Goal: Information Seeking & Learning: Learn about a topic

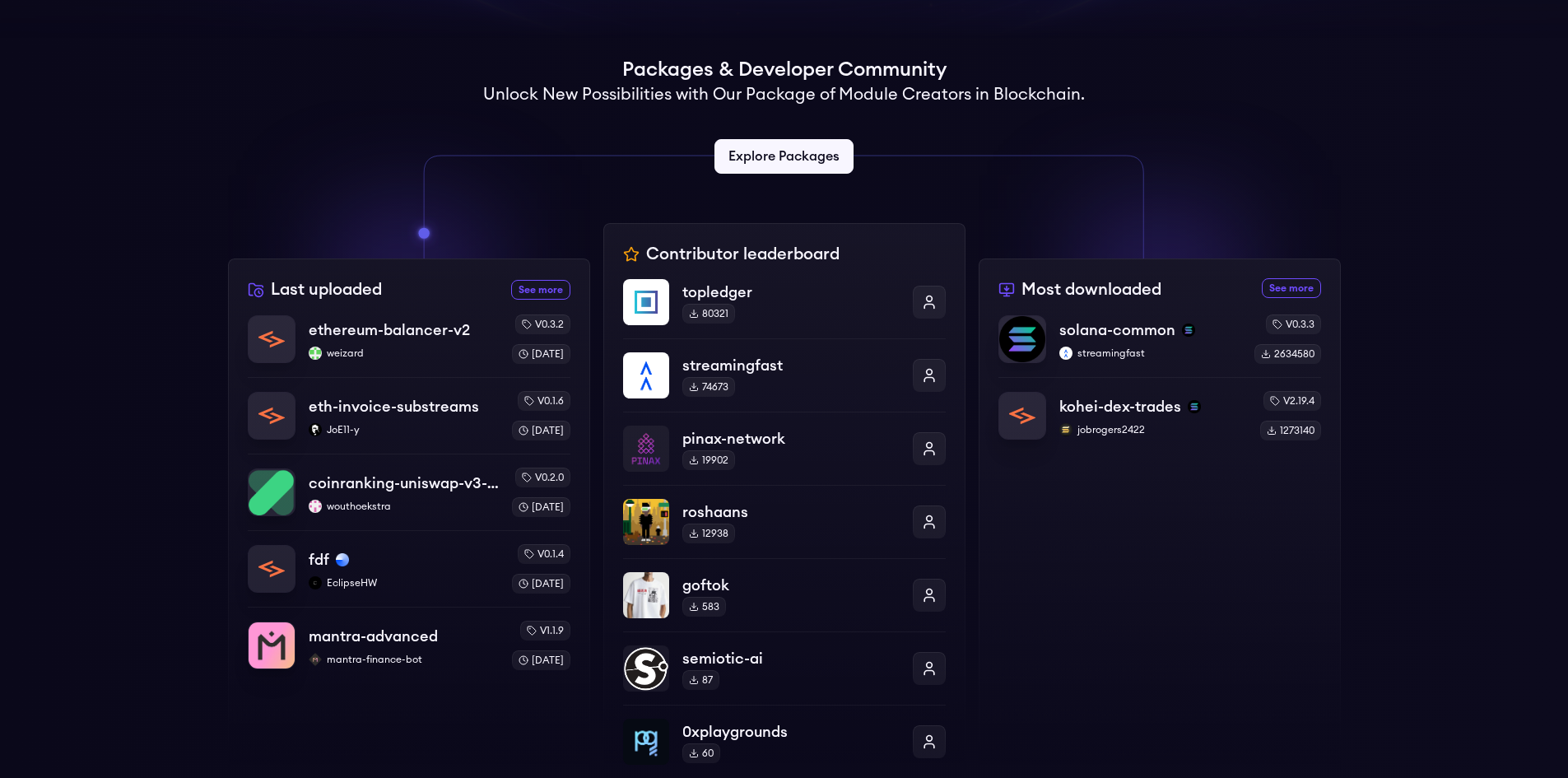
scroll to position [411, 0]
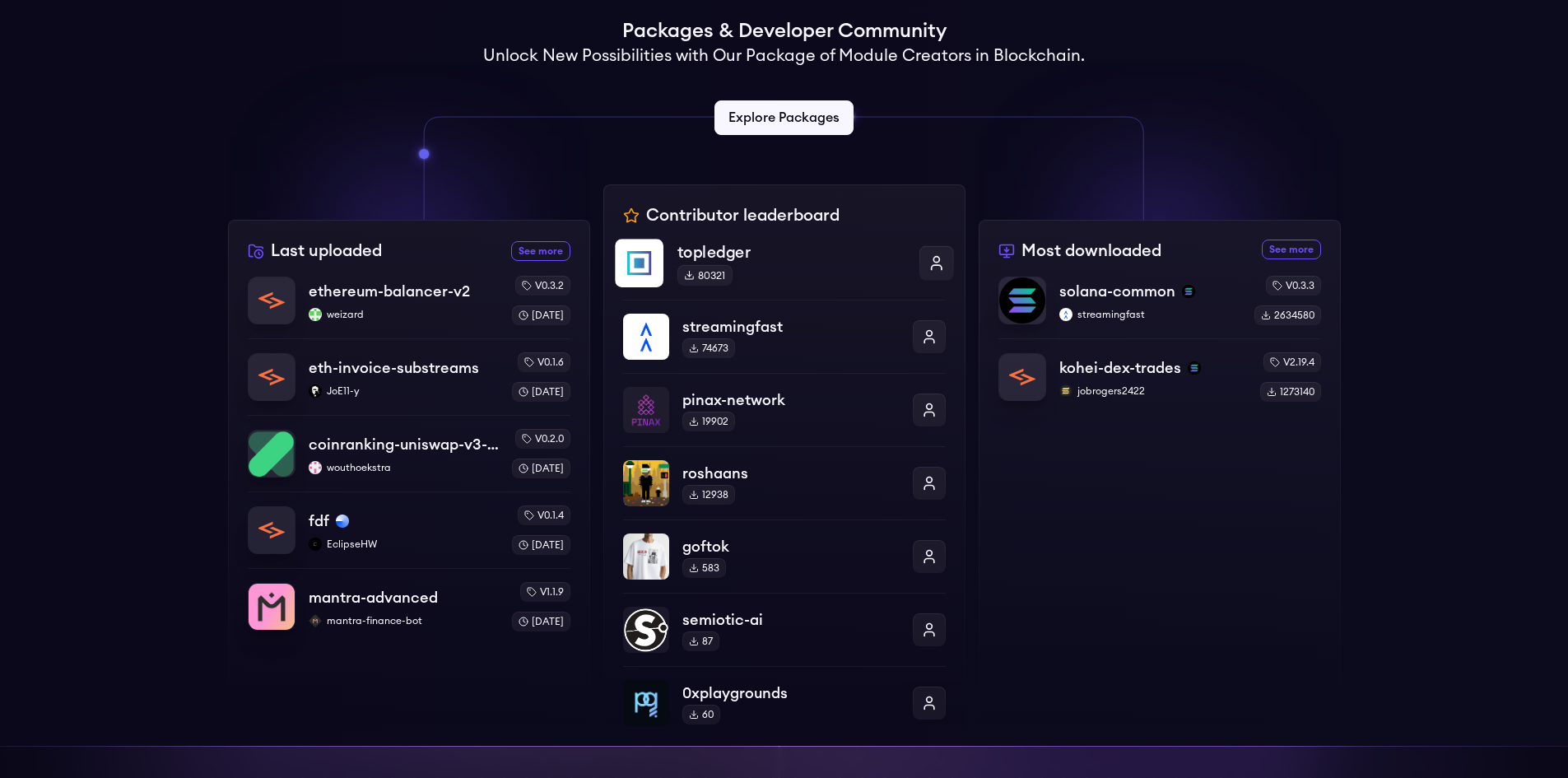
click at [756, 253] on p "topledger" at bounding box center [790, 252] width 228 height 24
click at [1132, 291] on p "solana-common" at bounding box center [1116, 291] width 118 height 23
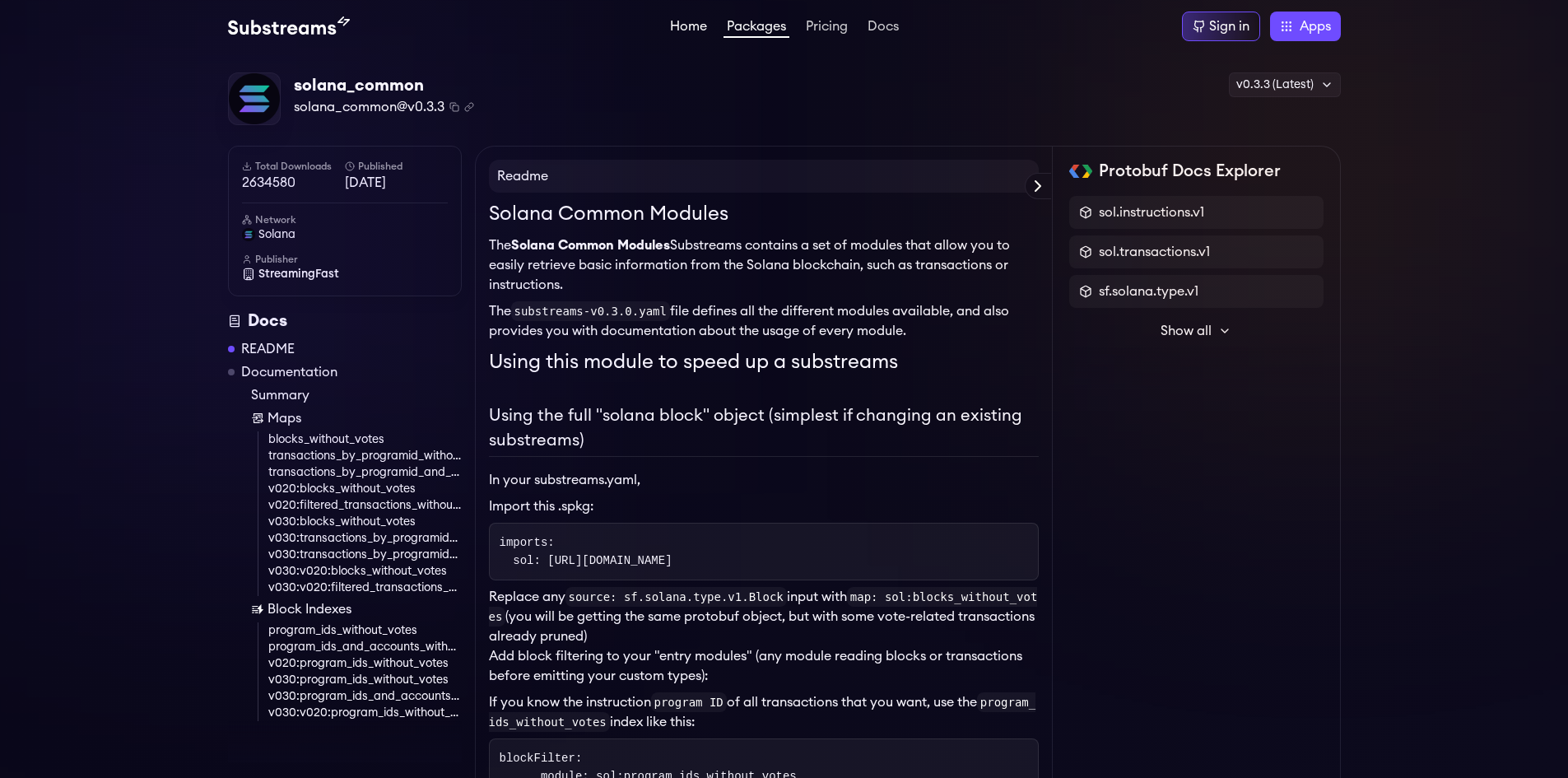
click at [692, 29] on link "Home" at bounding box center [688, 28] width 44 height 17
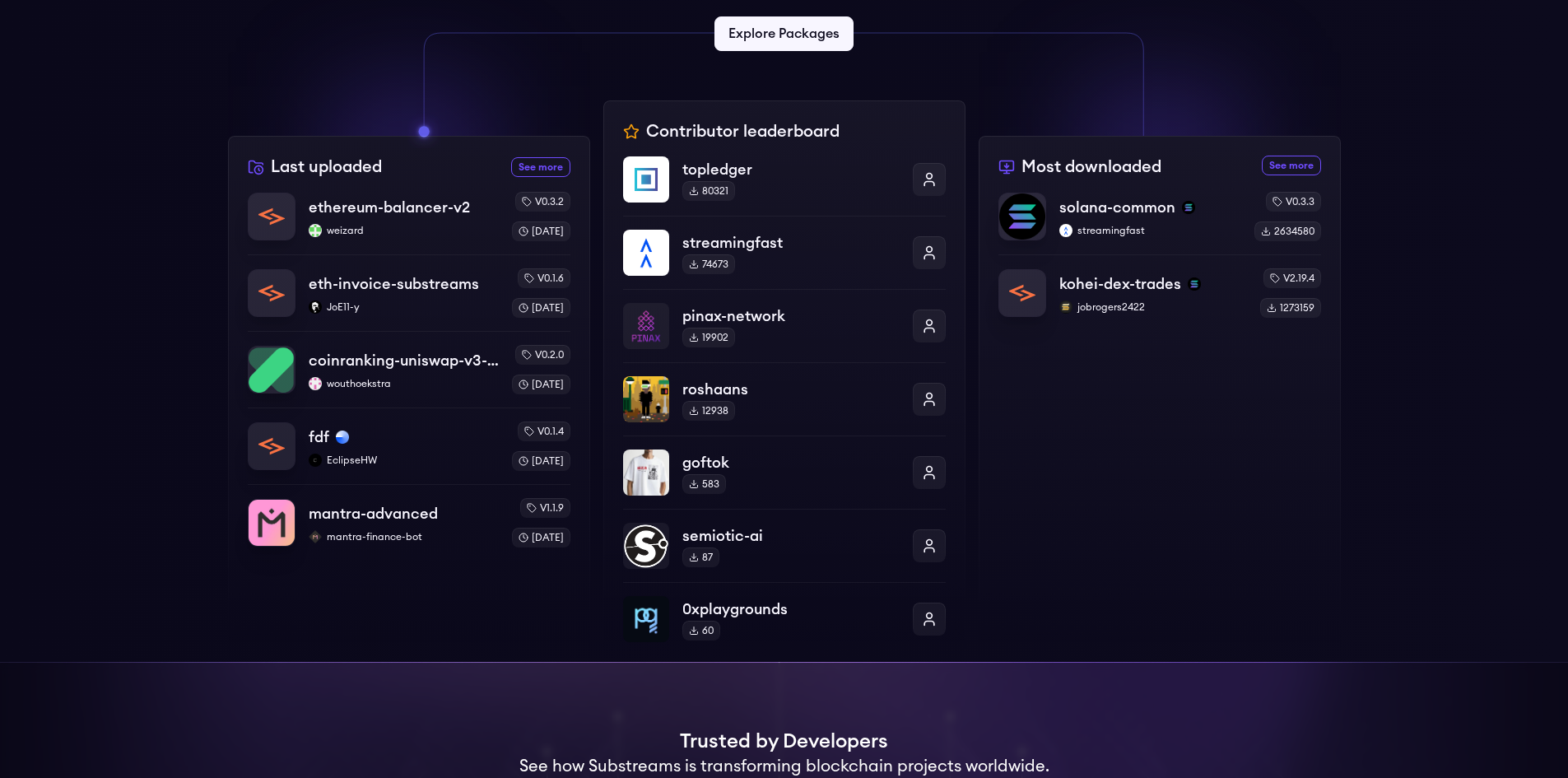
scroll to position [494, 0]
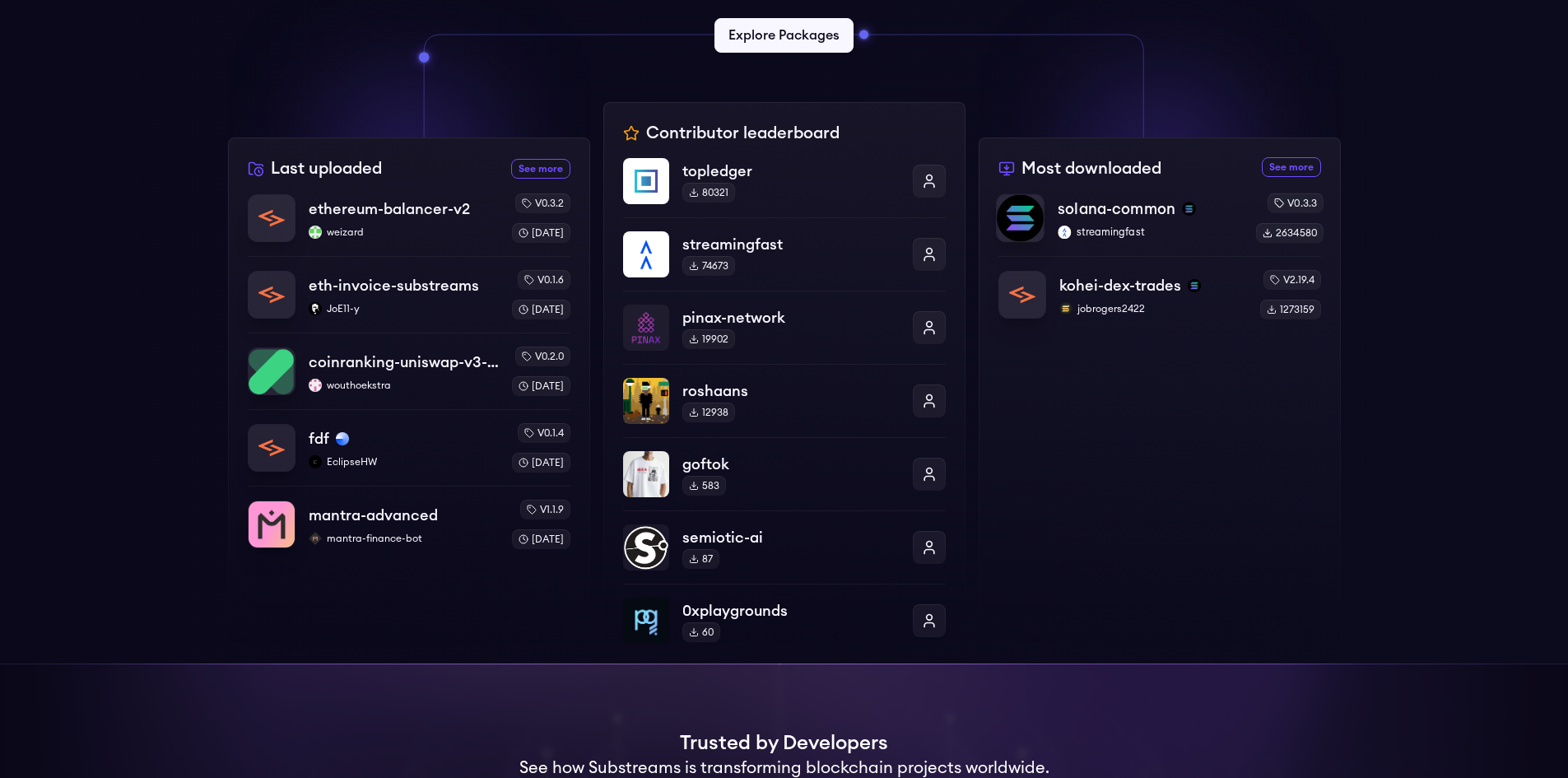
click at [1135, 201] on p "solana-common" at bounding box center [1116, 209] width 118 height 23
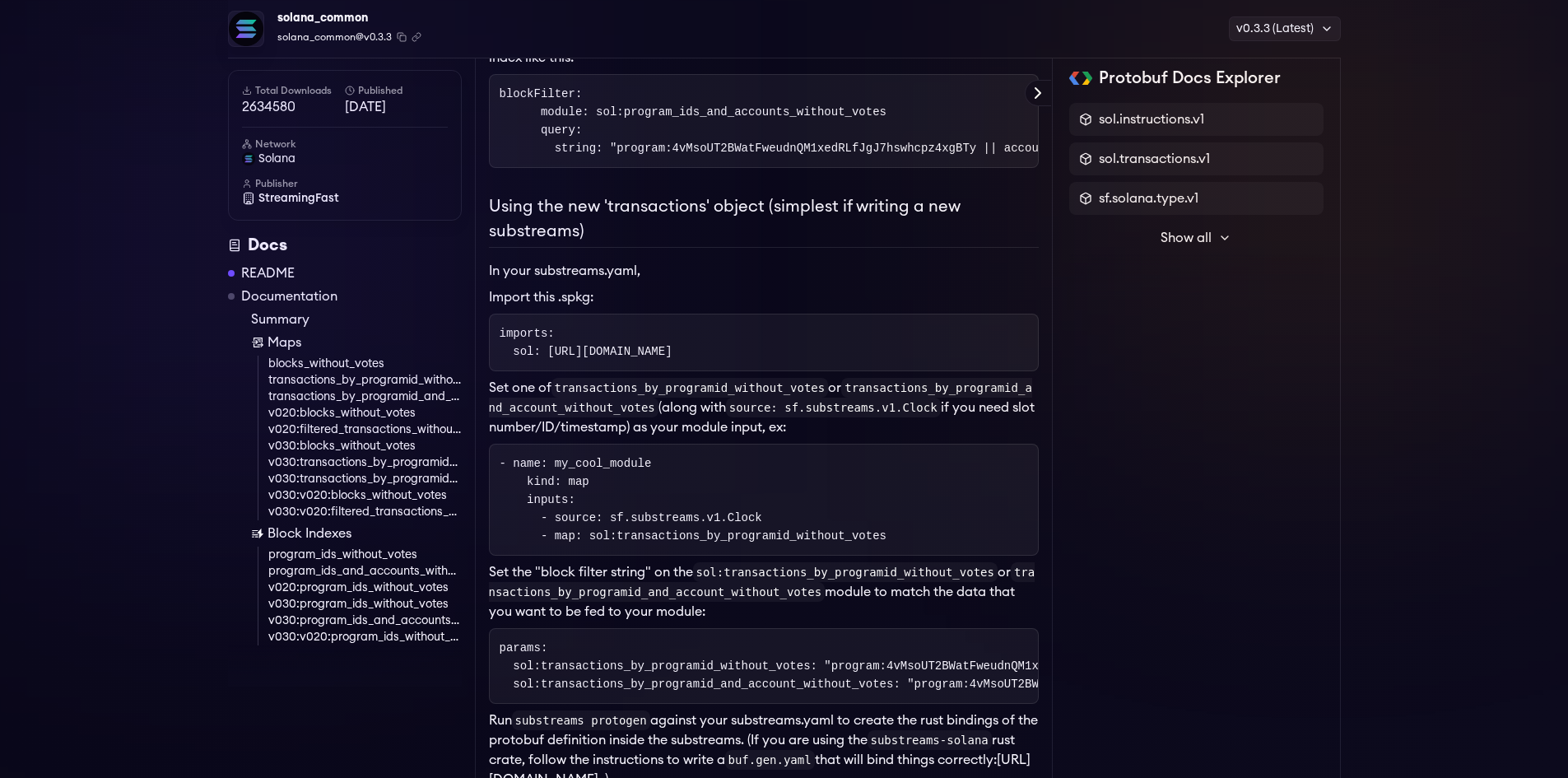
scroll to position [832, 0]
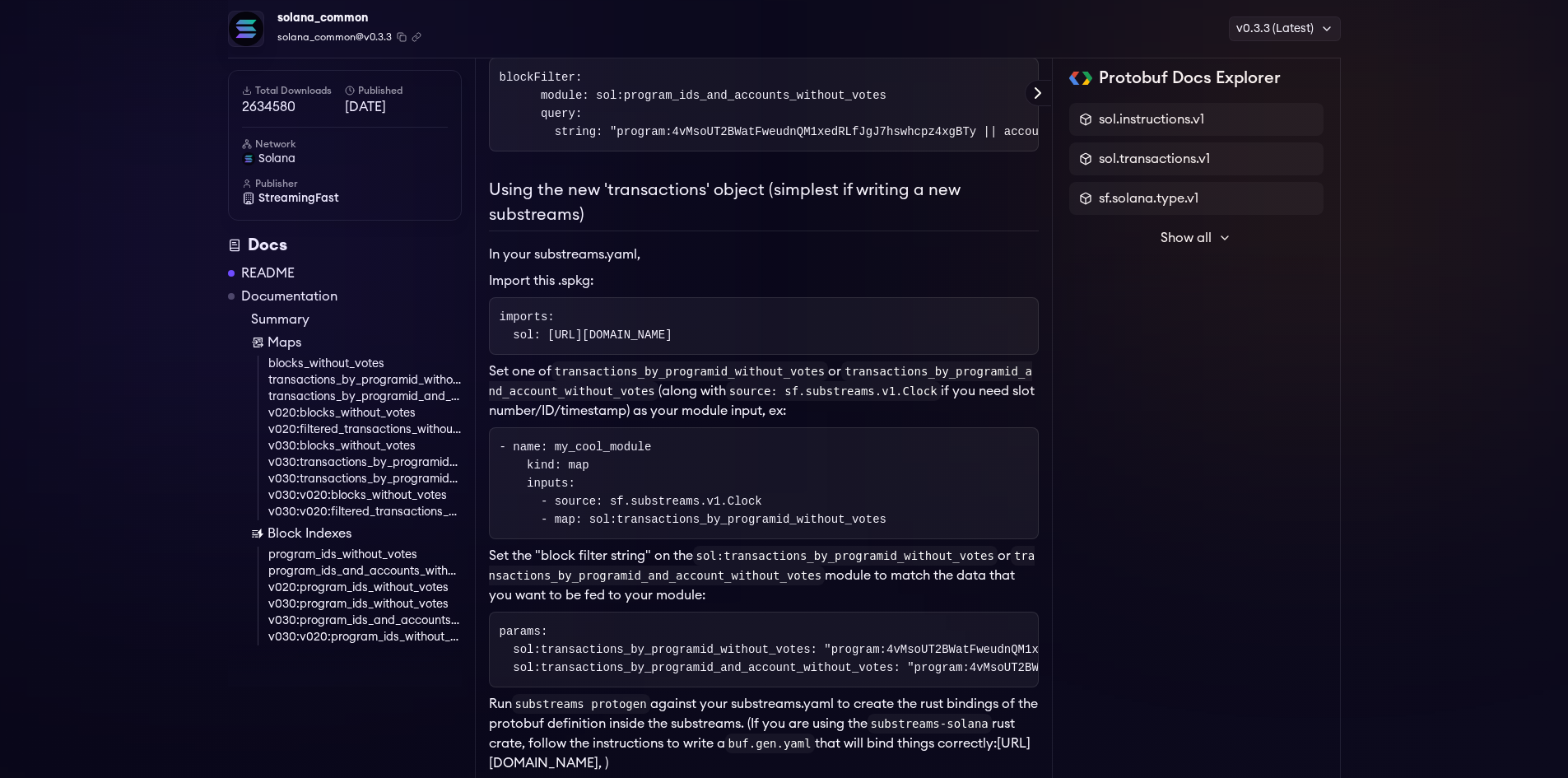
click at [1221, 239] on icon at bounding box center [1224, 237] width 13 height 13
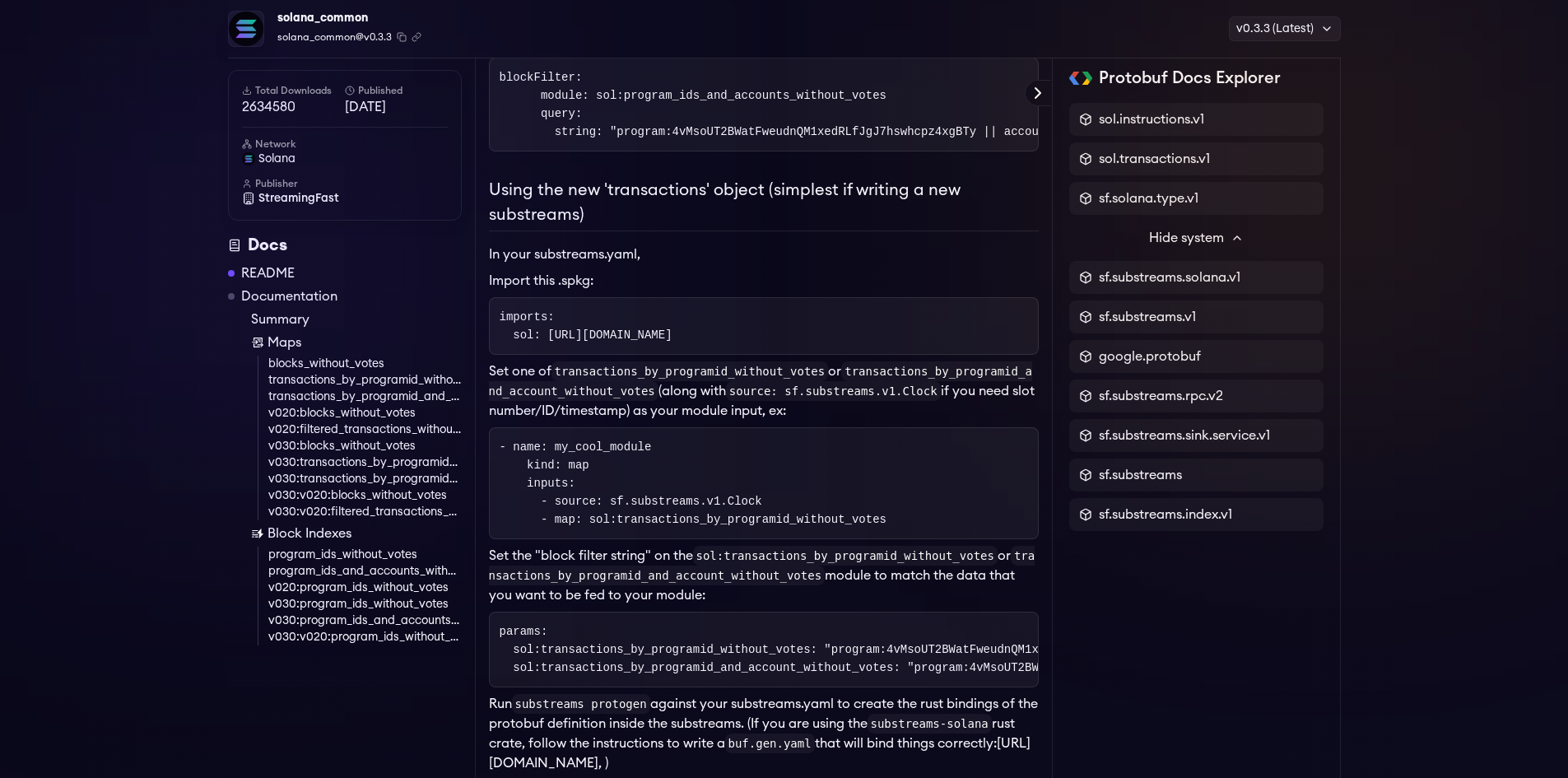
click at [1221, 239] on span "Hide system" at bounding box center [1186, 238] width 75 height 20
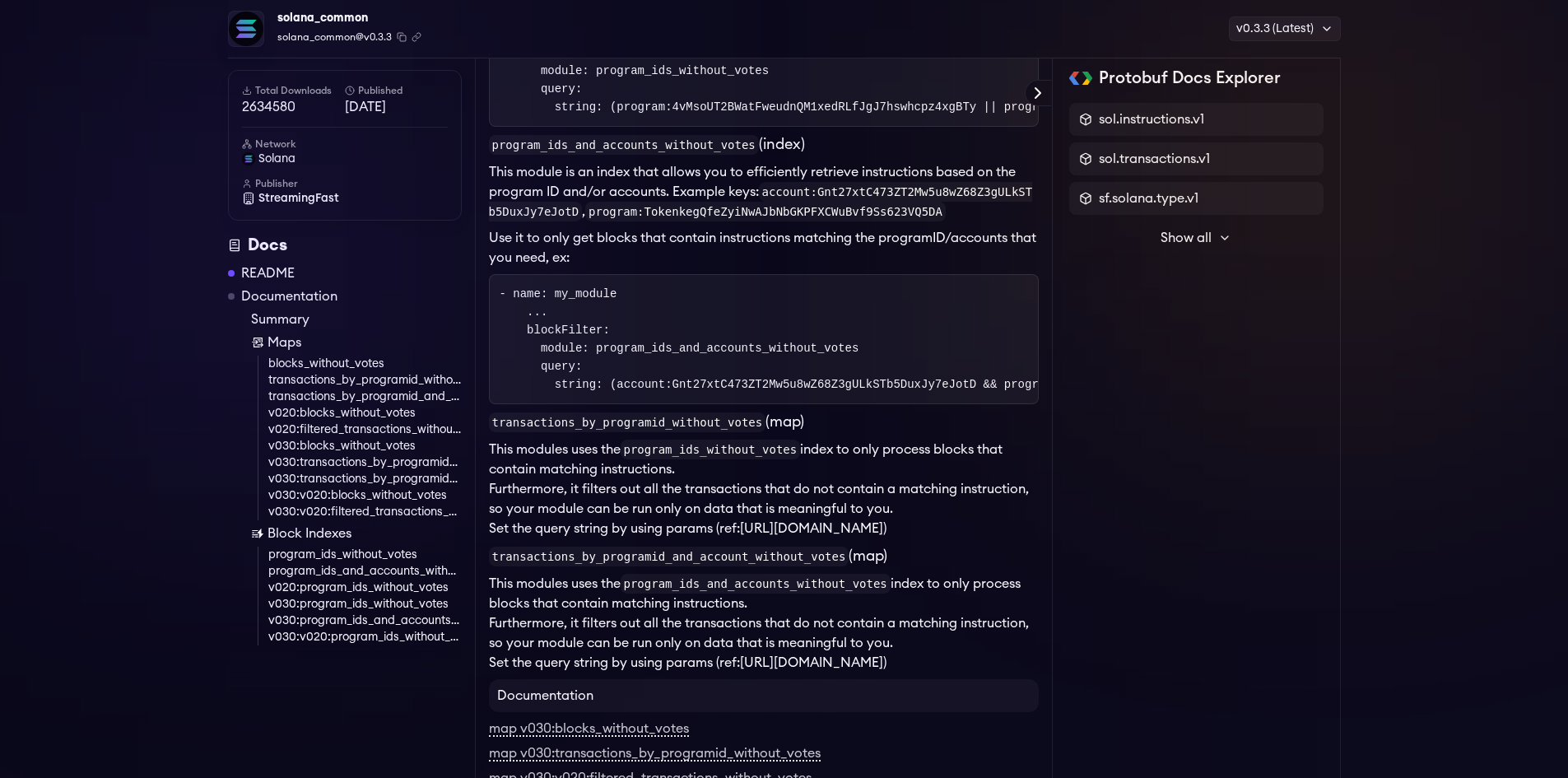
scroll to position [1655, 0]
